Goal: Find specific page/section: Find specific page/section

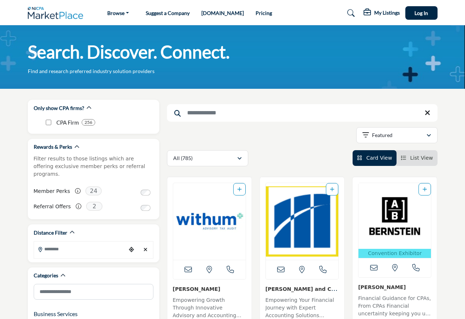
click at [249, 115] on input "Search Keyword" at bounding box center [302, 113] width 270 height 18
paste input "**********"
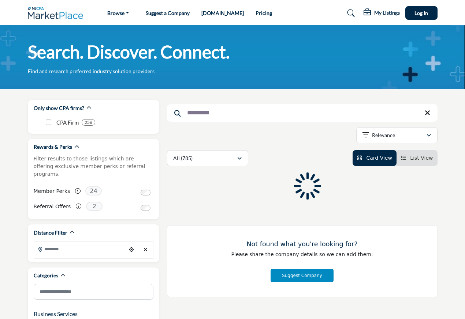
type input "**********"
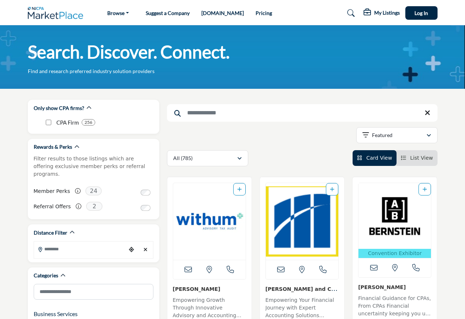
click at [242, 102] on div "Searched Term Searched Results 21" at bounding box center [302, 133] width 270 height 67
